Goal: Use online tool/utility

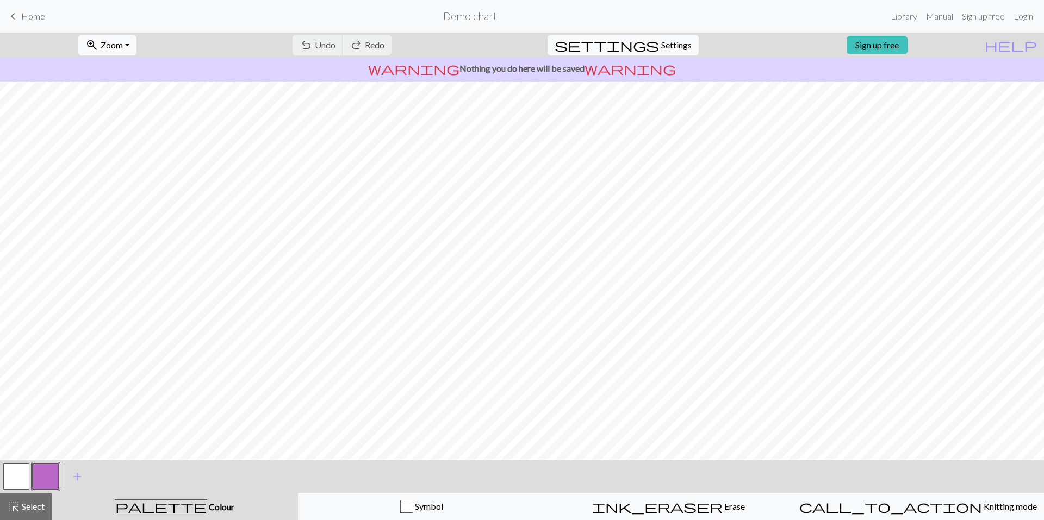
click at [18, 477] on button "button" at bounding box center [16, 477] width 26 height 26
click at [48, 480] on button "button" at bounding box center [46, 477] width 26 height 26
click at [12, 479] on button "button" at bounding box center [16, 477] width 26 height 26
drag, startPoint x: 42, startPoint y: 474, endPoint x: 60, endPoint y: 463, distance: 21.0
click at [43, 474] on button "button" at bounding box center [46, 477] width 26 height 26
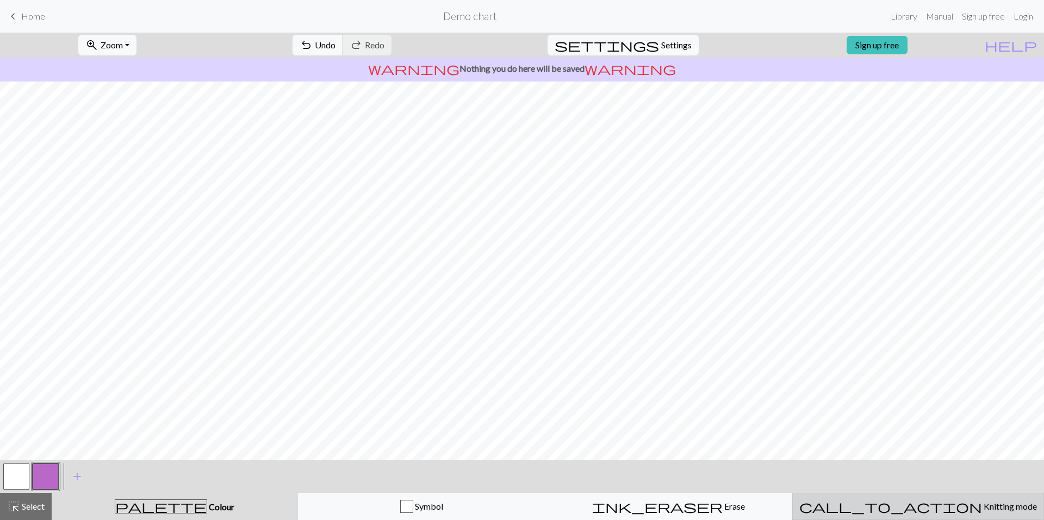
click at [982, 510] on span "Knitting mode" at bounding box center [1009, 506] width 55 height 10
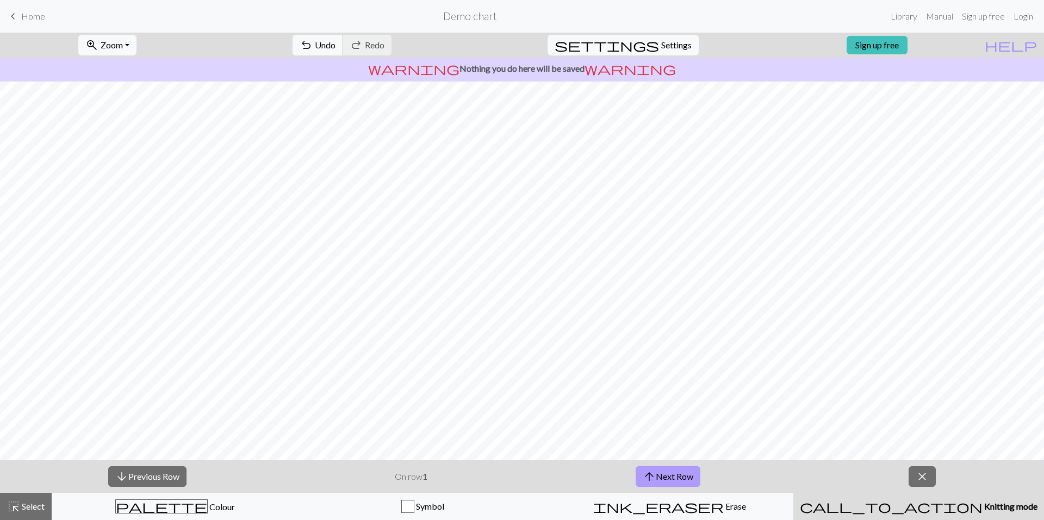
click at [671, 474] on button "arrow_upward Next Row" at bounding box center [668, 477] width 65 height 21
click at [148, 476] on button "arrow_downward Previous Row" at bounding box center [147, 477] width 78 height 21
click at [661, 47] on span "Settings" at bounding box center [676, 45] width 30 height 13
select select "aran"
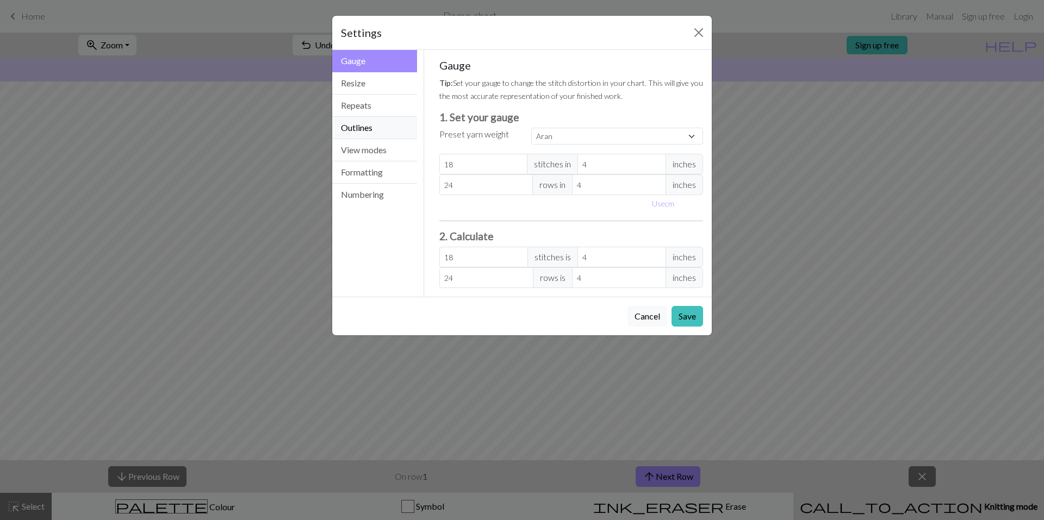
click at [374, 134] on button "Outlines" at bounding box center [374, 128] width 85 height 22
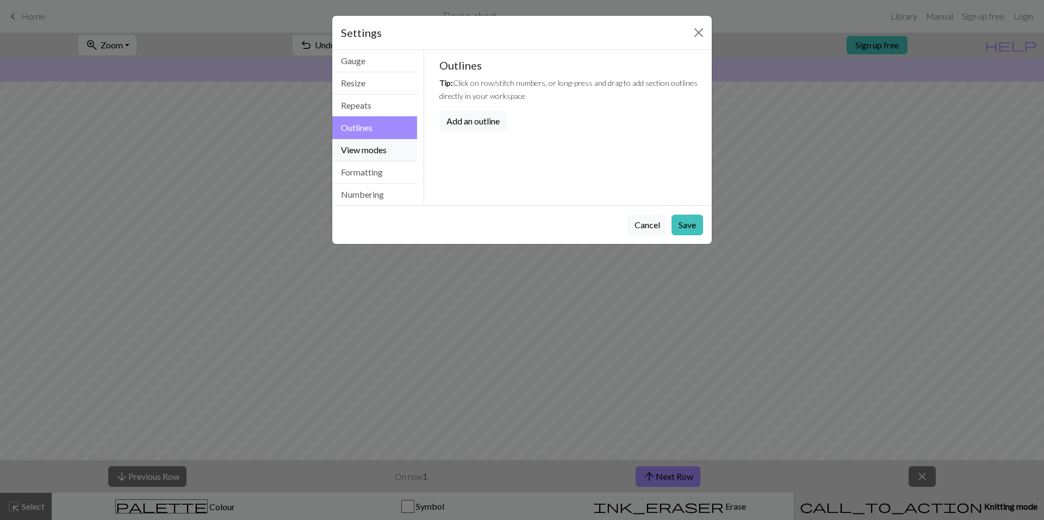
click at [371, 146] on button "View modes" at bounding box center [374, 150] width 85 height 22
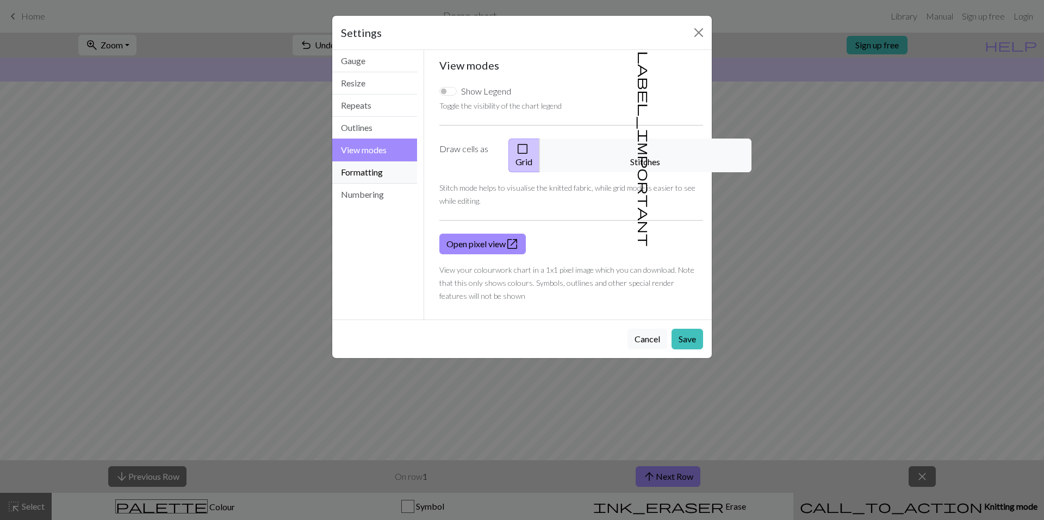
click at [383, 183] on button "Formatting" at bounding box center [374, 173] width 85 height 22
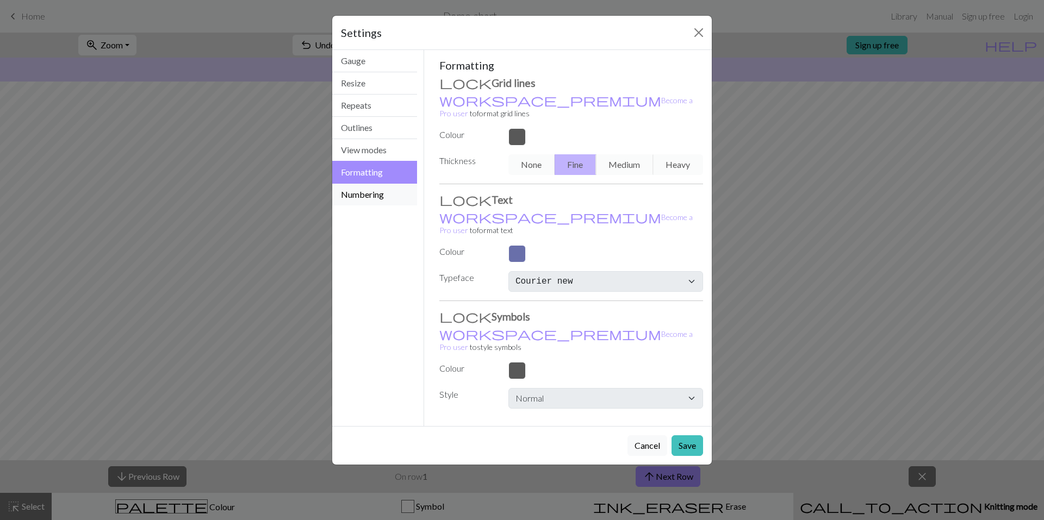
click at [383, 204] on button "Numbering" at bounding box center [374, 195] width 85 height 22
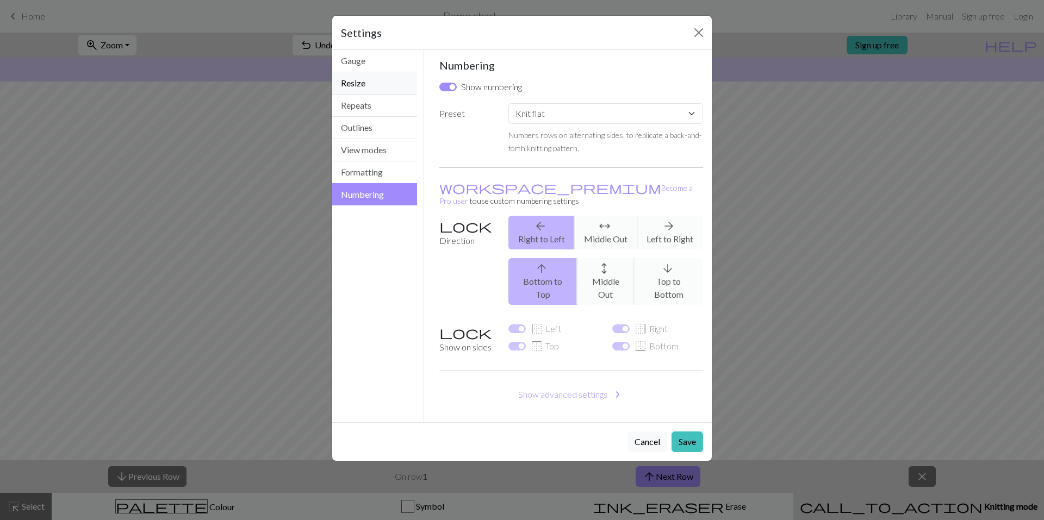
click at [363, 86] on button "Resize" at bounding box center [374, 83] width 85 height 22
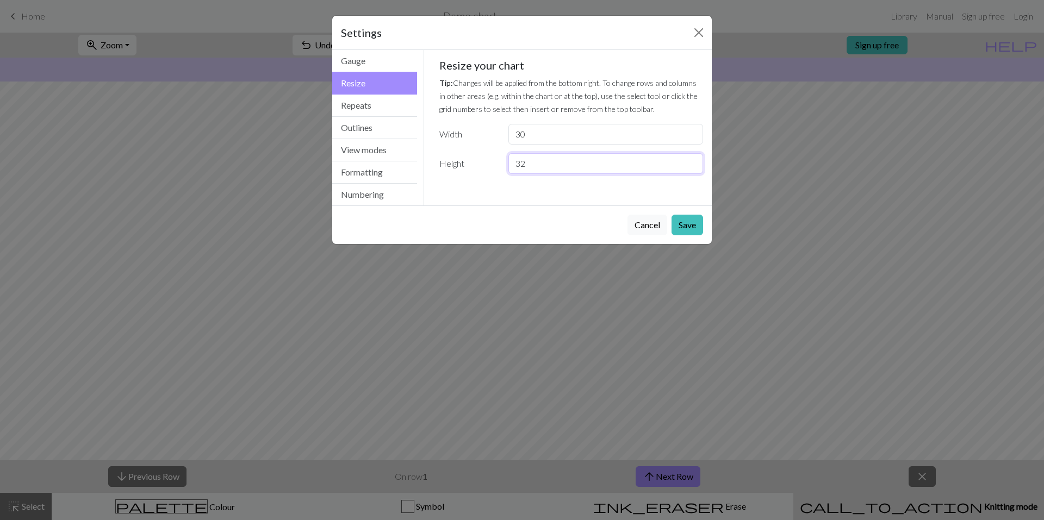
click at [547, 166] on input "32" at bounding box center [605, 163] width 195 height 21
type input "30"
click at [680, 221] on button "Save" at bounding box center [688, 225] width 32 height 21
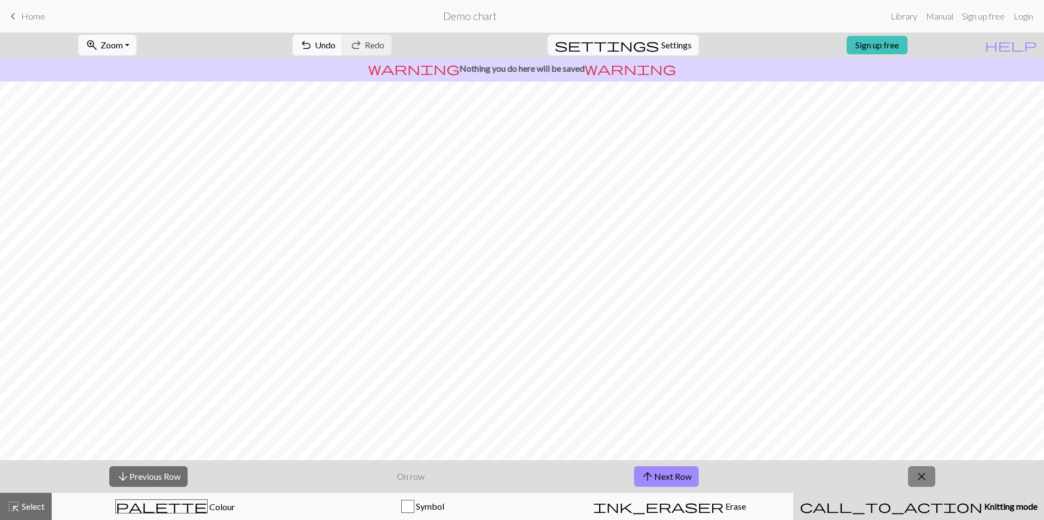
click at [932, 482] on button "close" at bounding box center [921, 477] width 27 height 21
